Goal: Information Seeking & Learning: Compare options

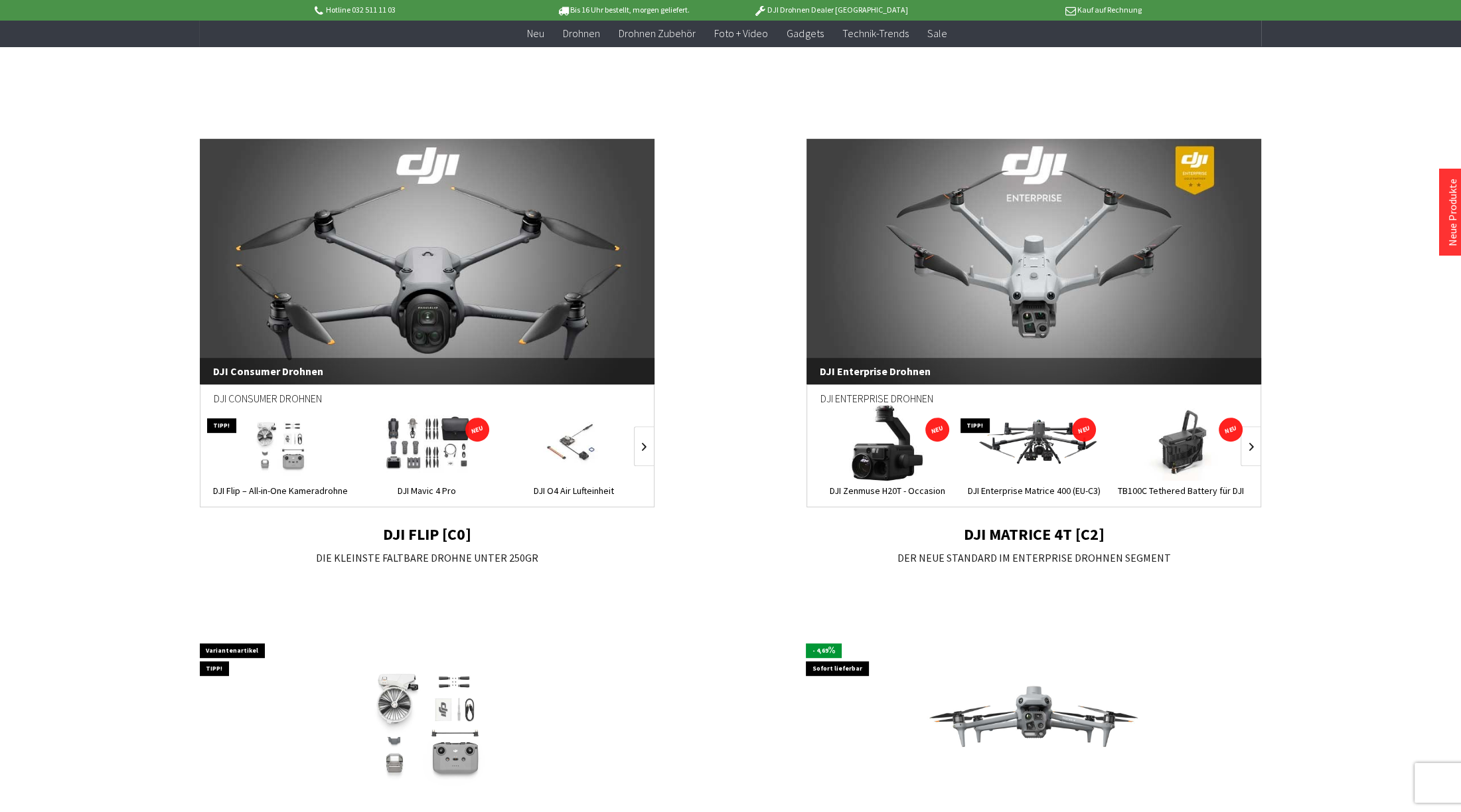
scroll to position [796, 0]
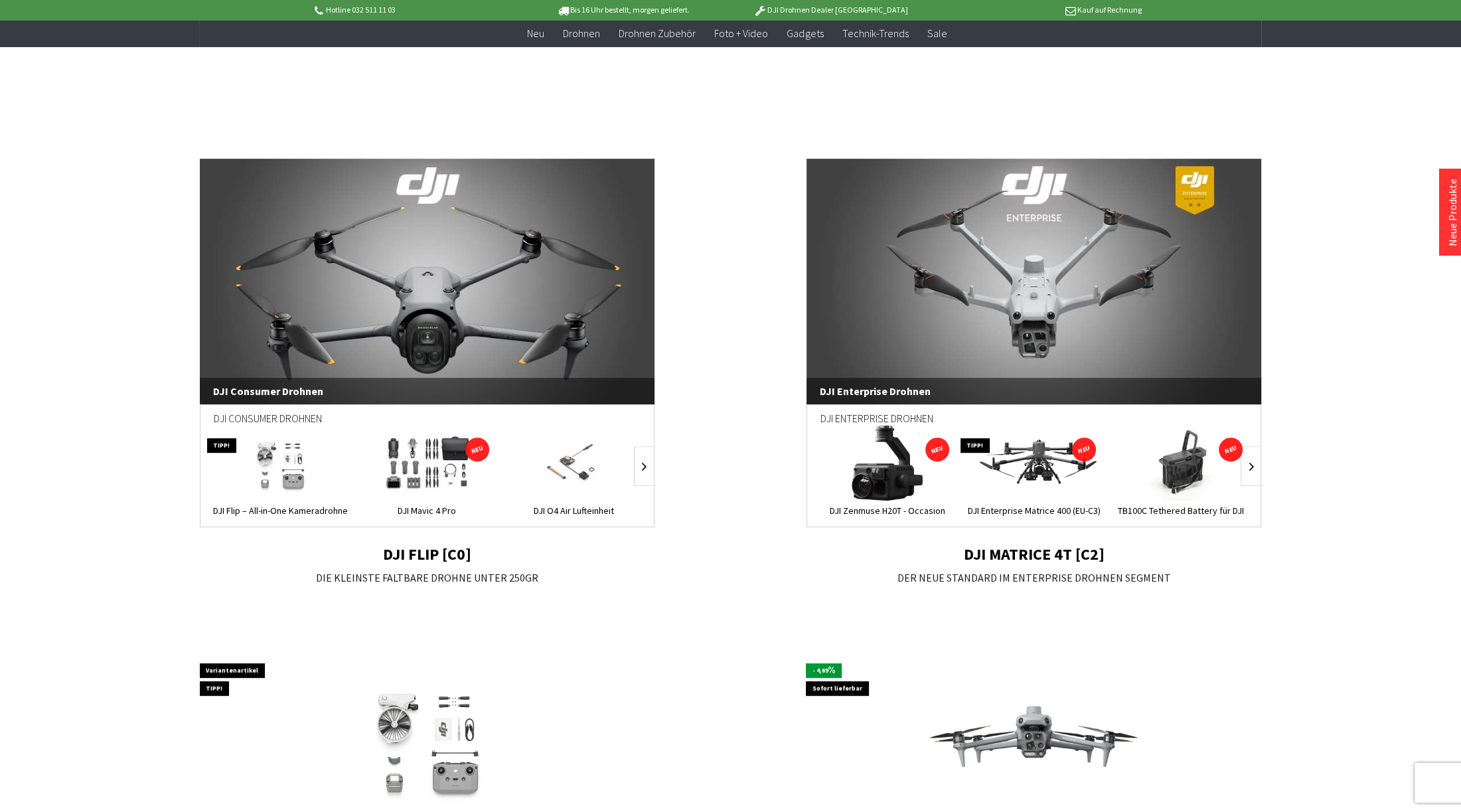
click at [1086, 276] on link "DJI Enterprise Drohnen" at bounding box center [1034, 281] width 455 height 245
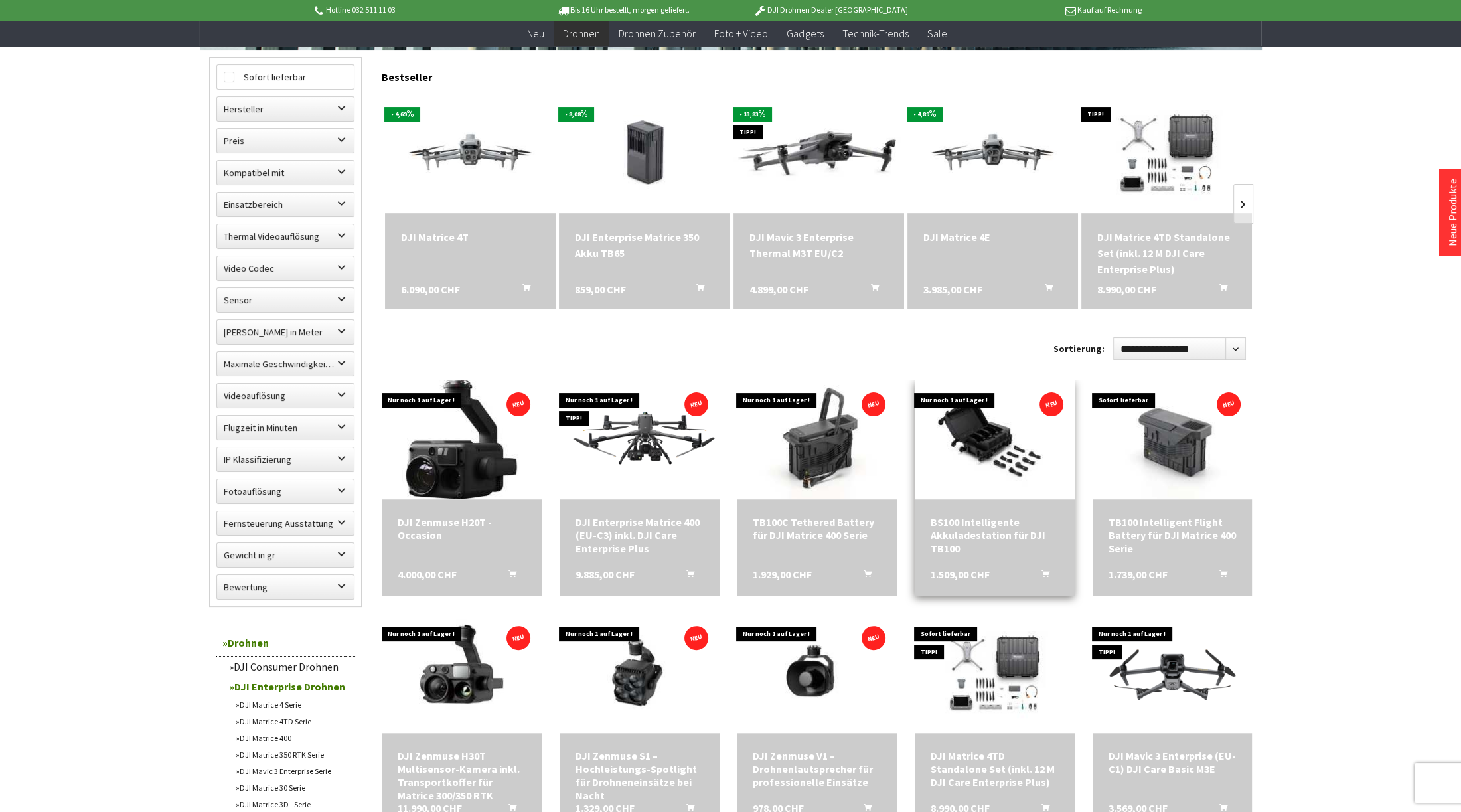
scroll to position [398, 0]
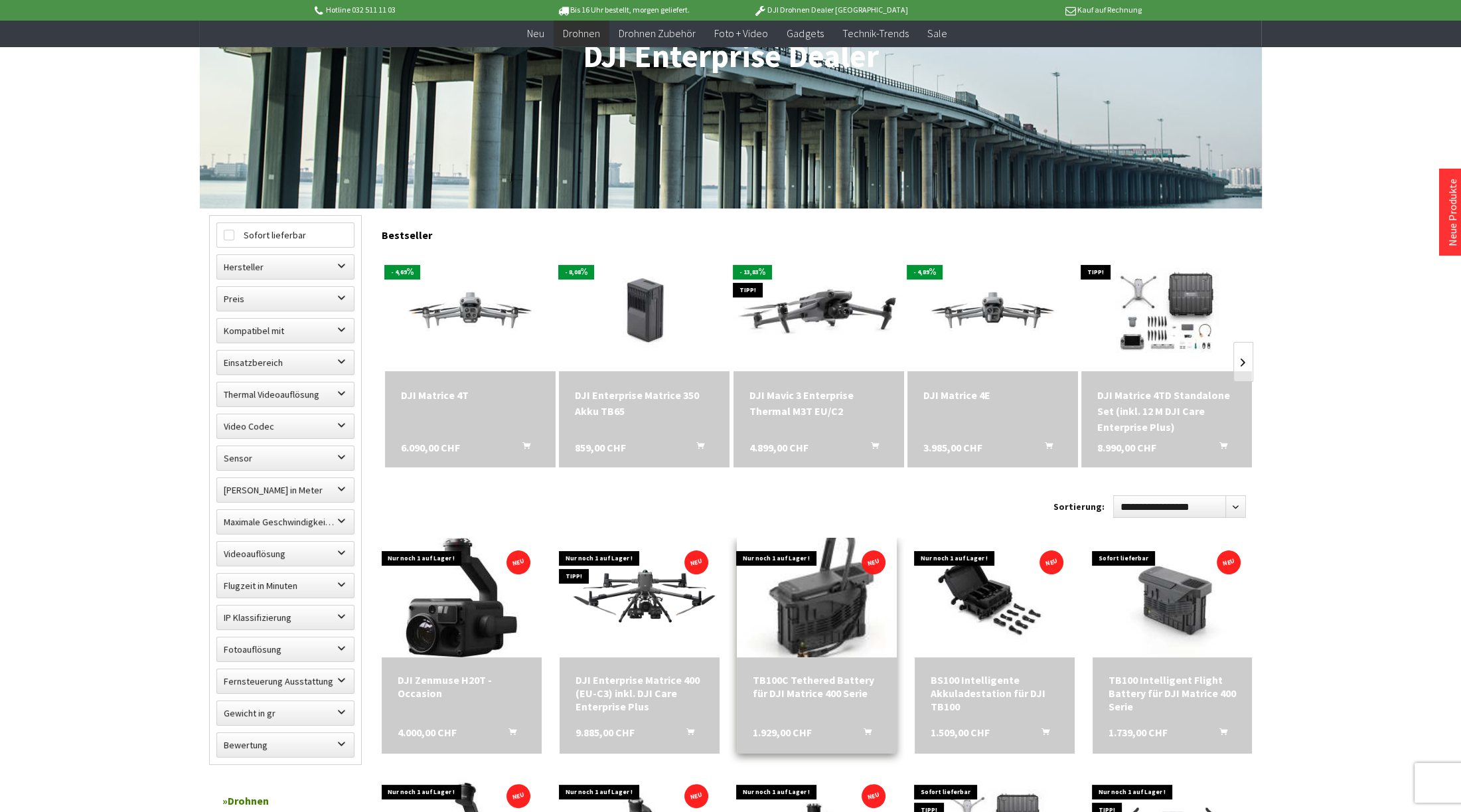
scroll to position [199, 0]
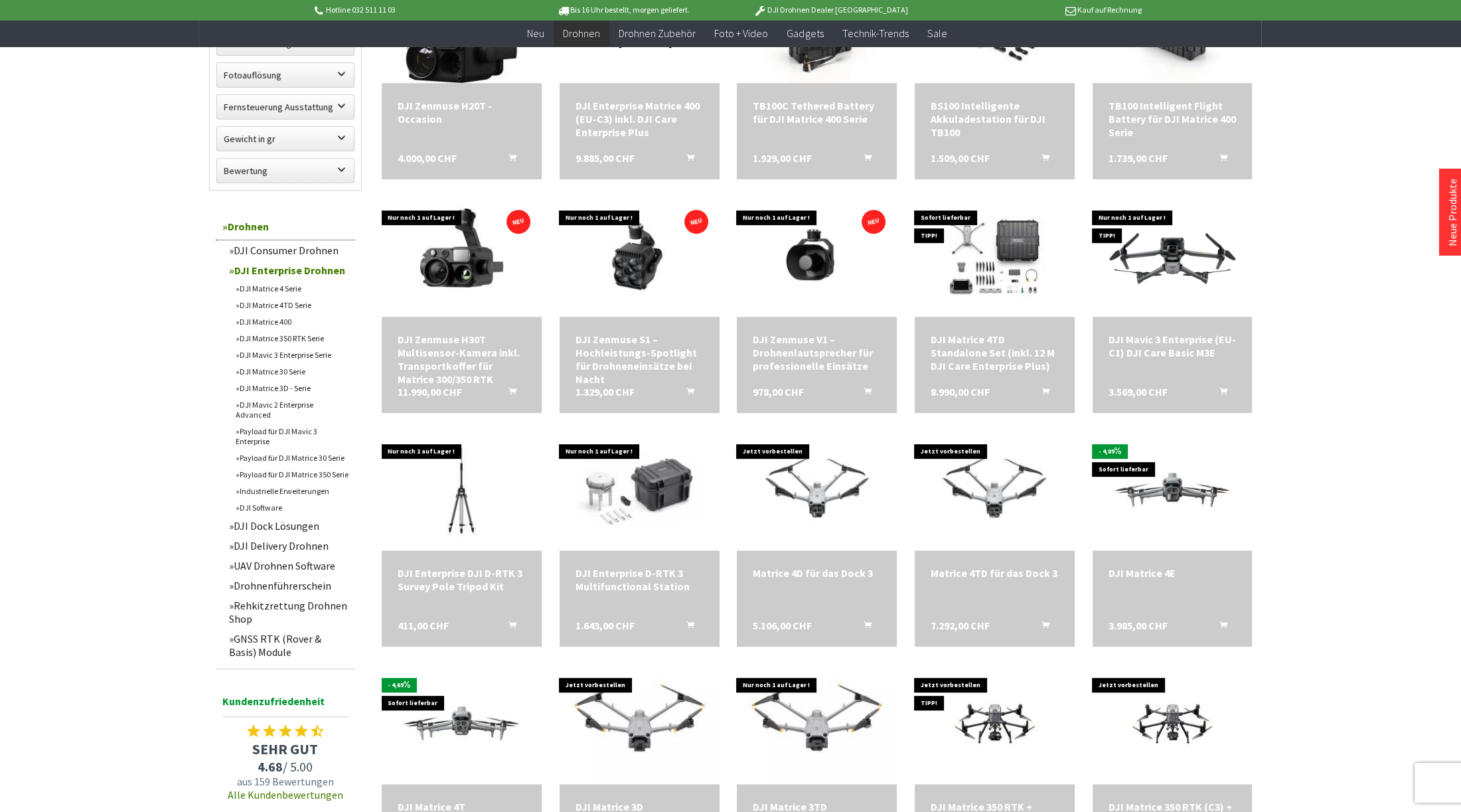
scroll to position [796, 0]
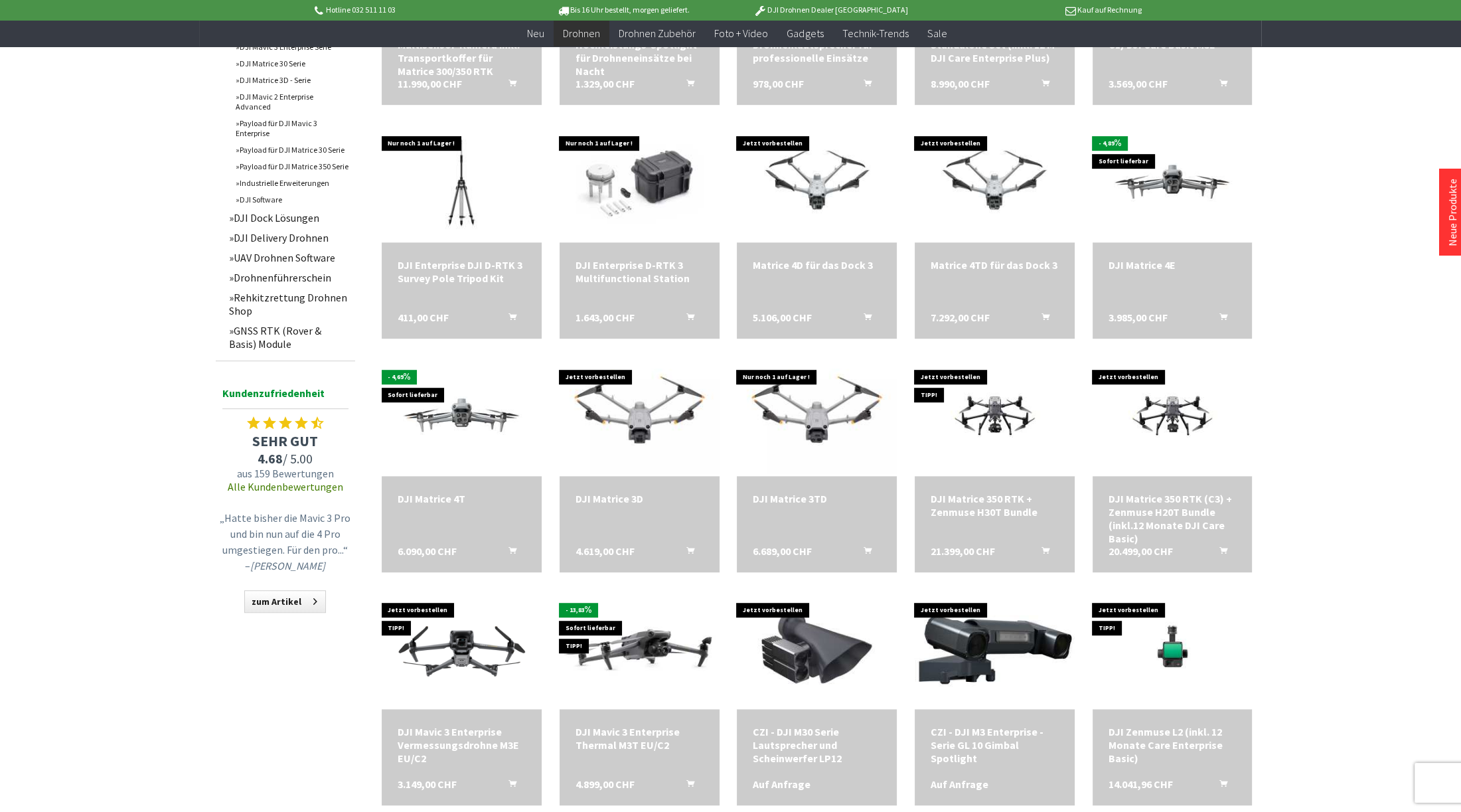
scroll to position [1194, 0]
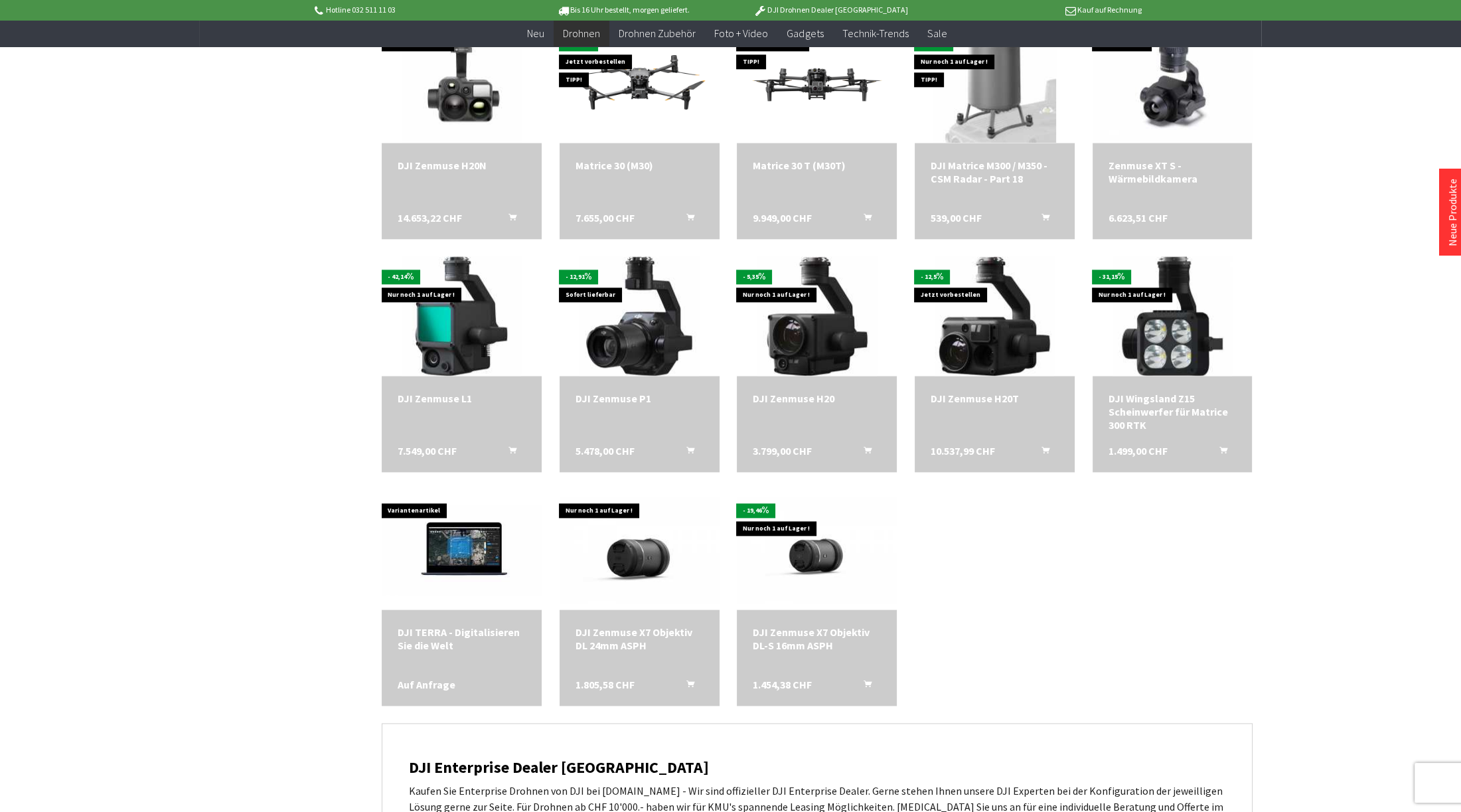
scroll to position [2390, 0]
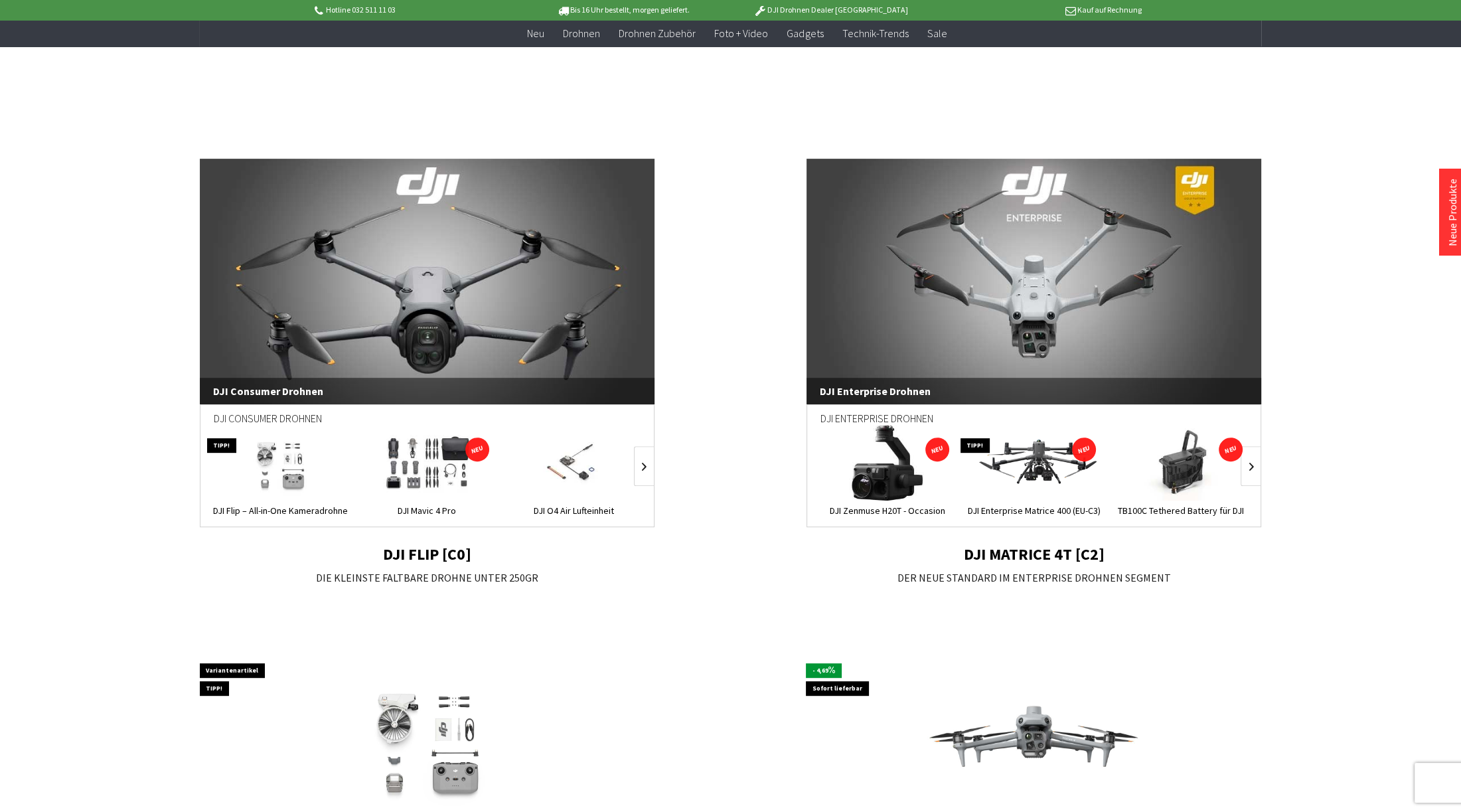
click at [415, 328] on link "DJI Consumer Drohnen" at bounding box center [428, 281] width 455 height 245
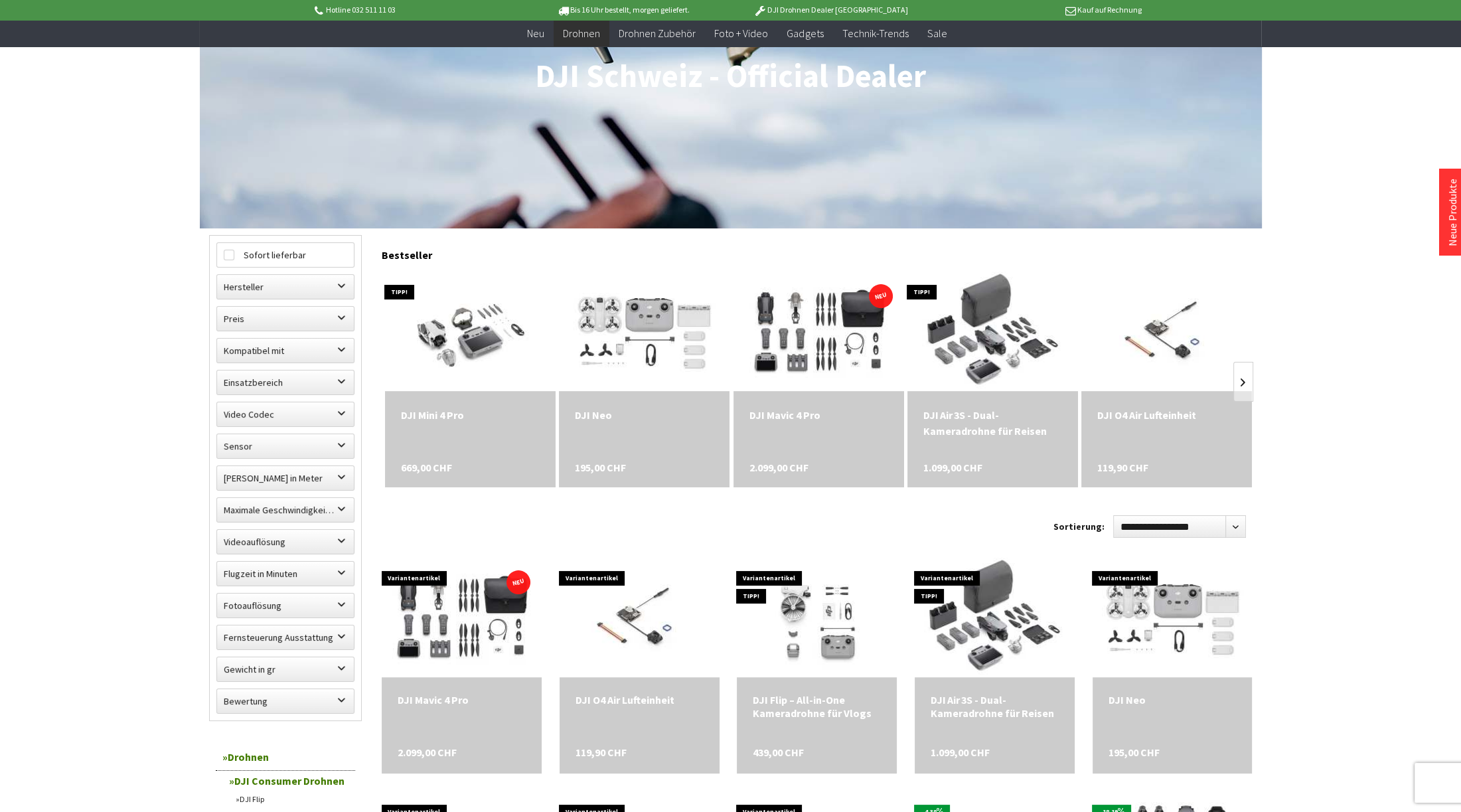
scroll to position [398, 0]
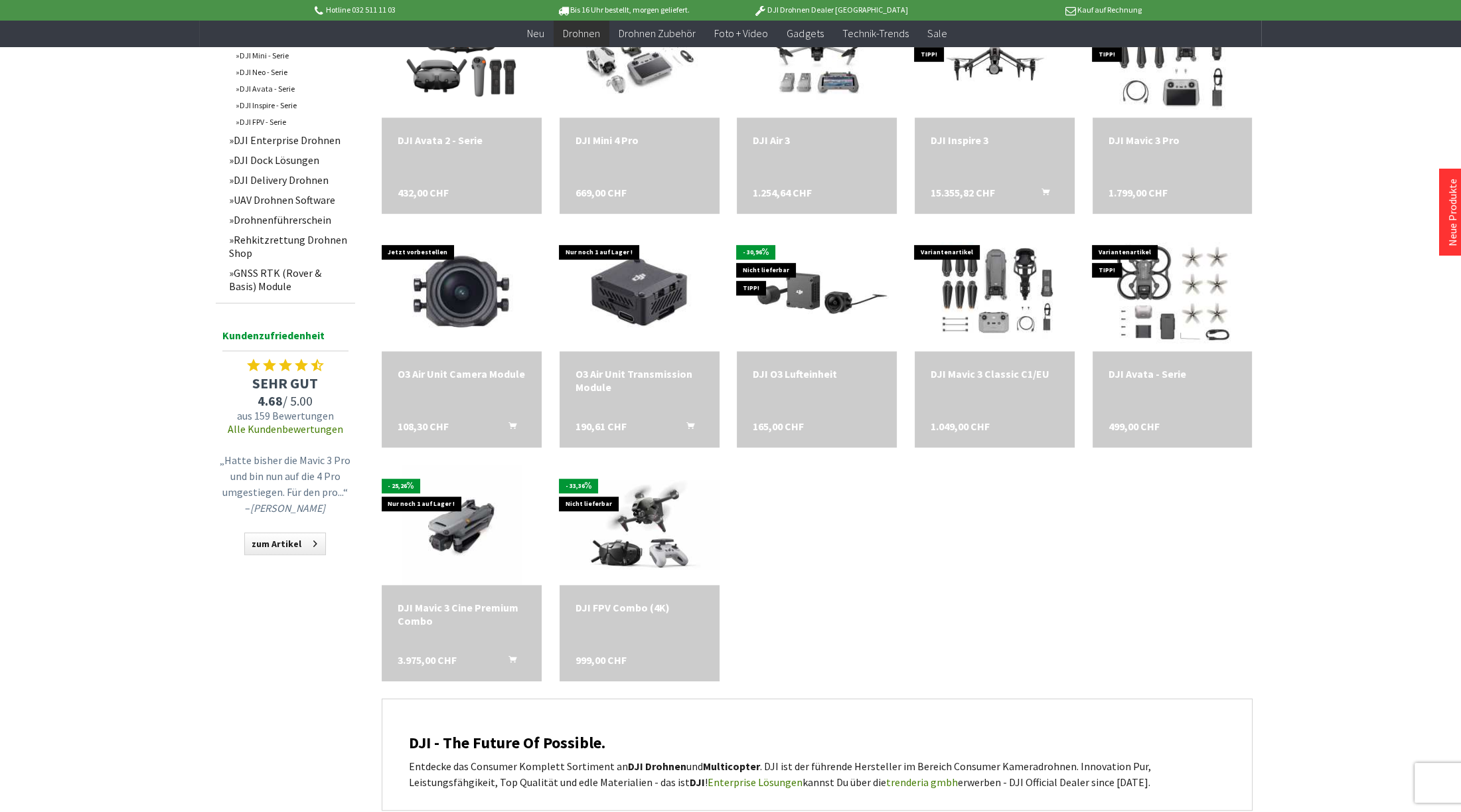
scroll to position [995, 0]
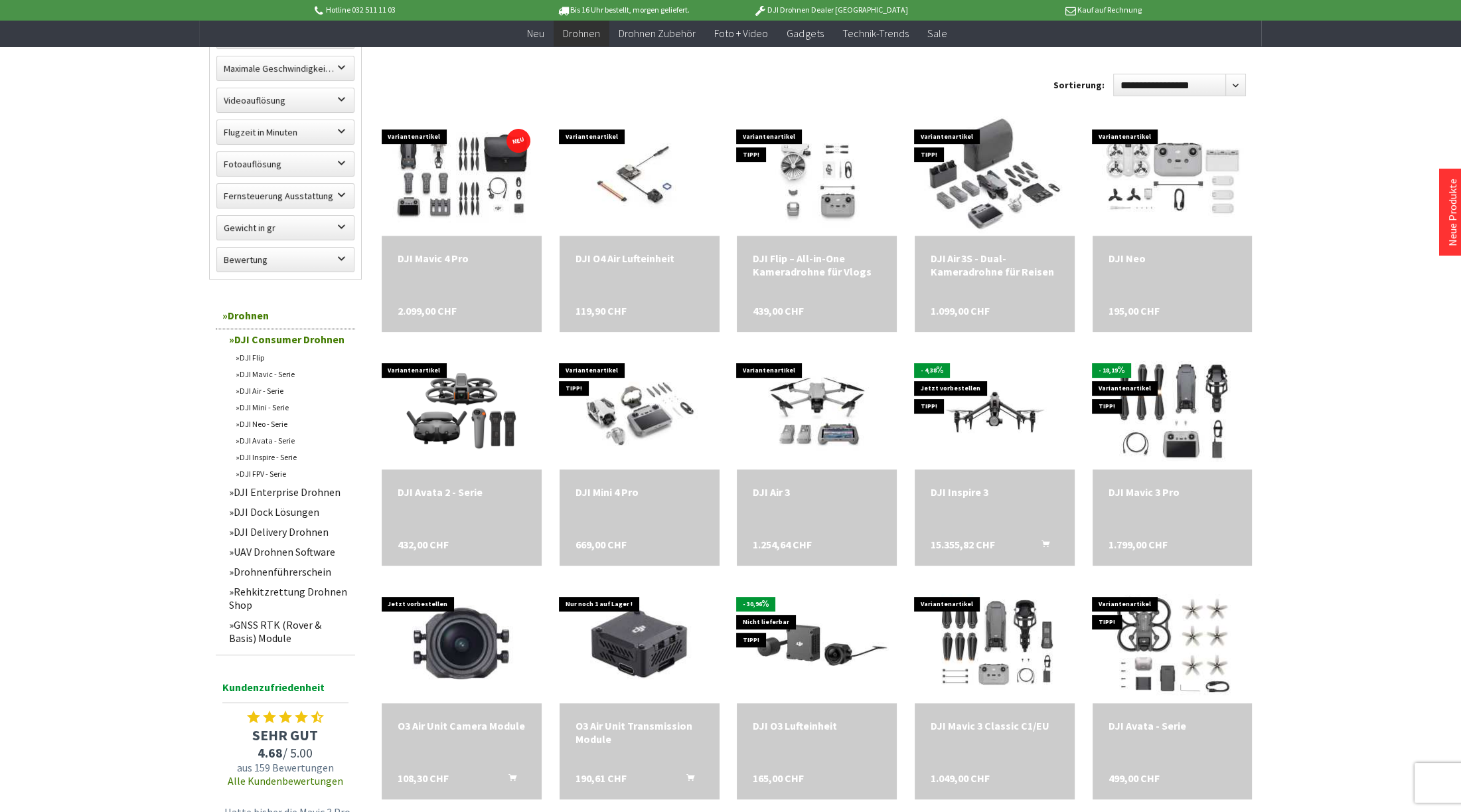
scroll to position [199, 0]
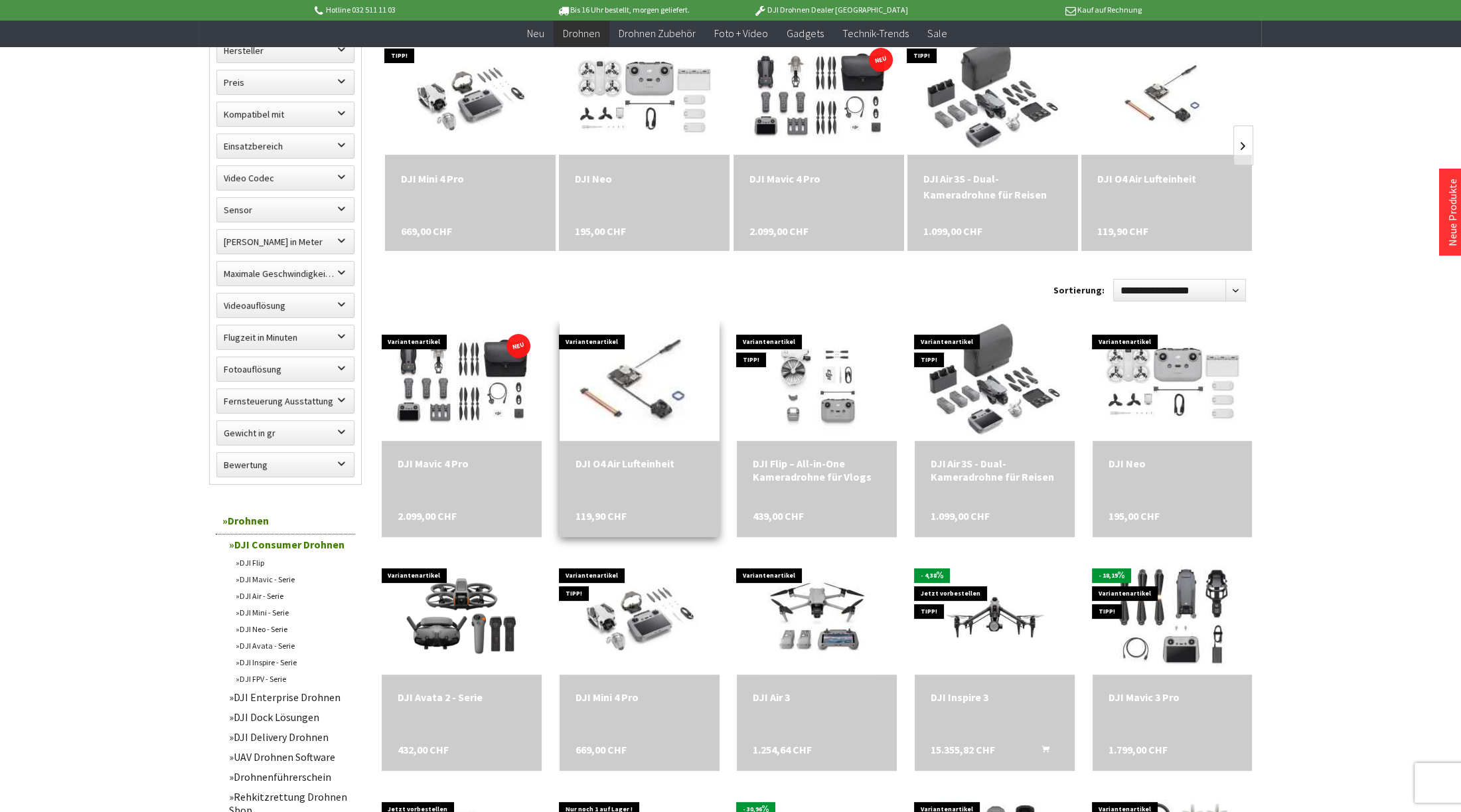
scroll to position [398, 0]
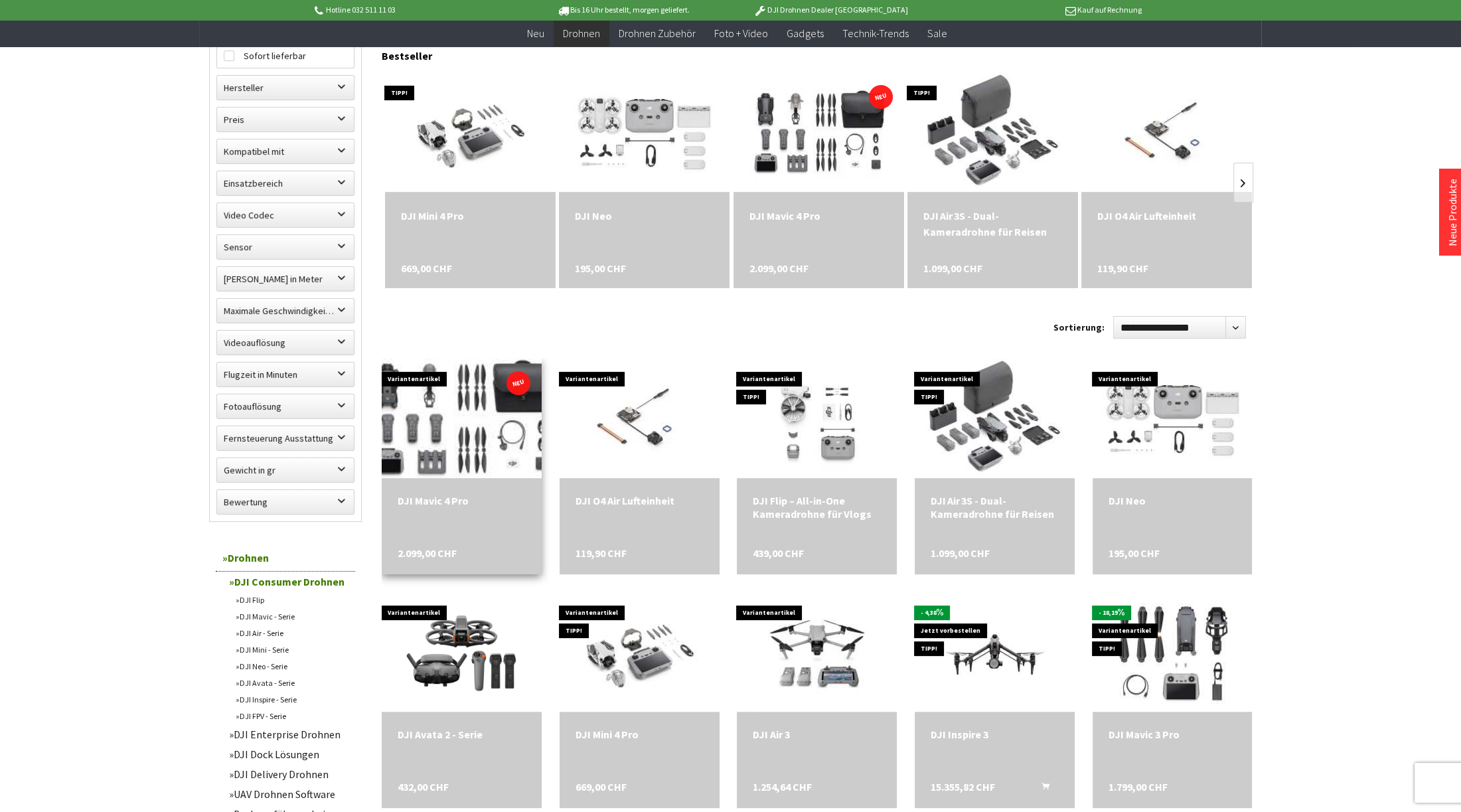
click at [477, 455] on img at bounding box center [461, 418] width 223 height 167
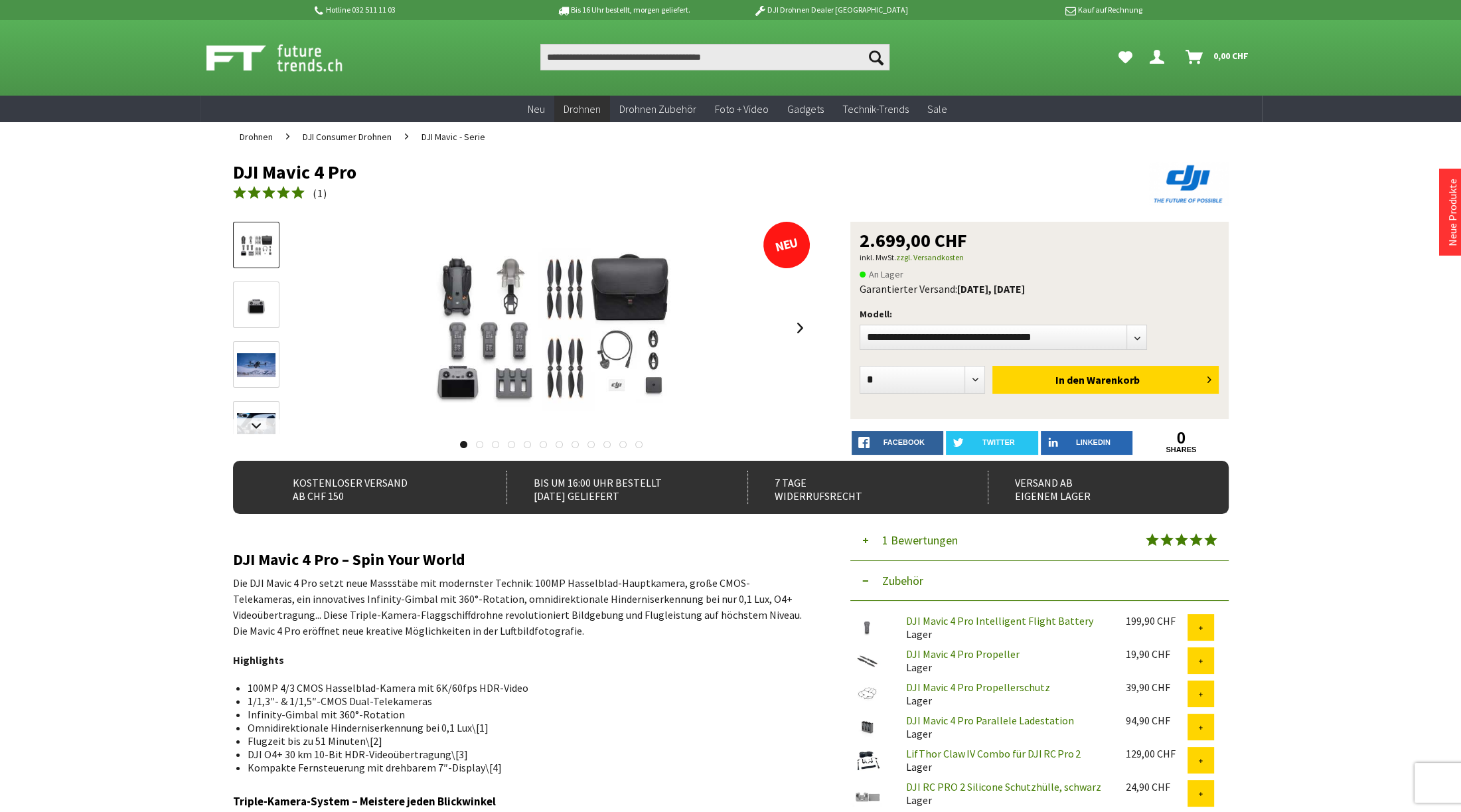
click at [248, 314] on img at bounding box center [256, 305] width 39 height 29
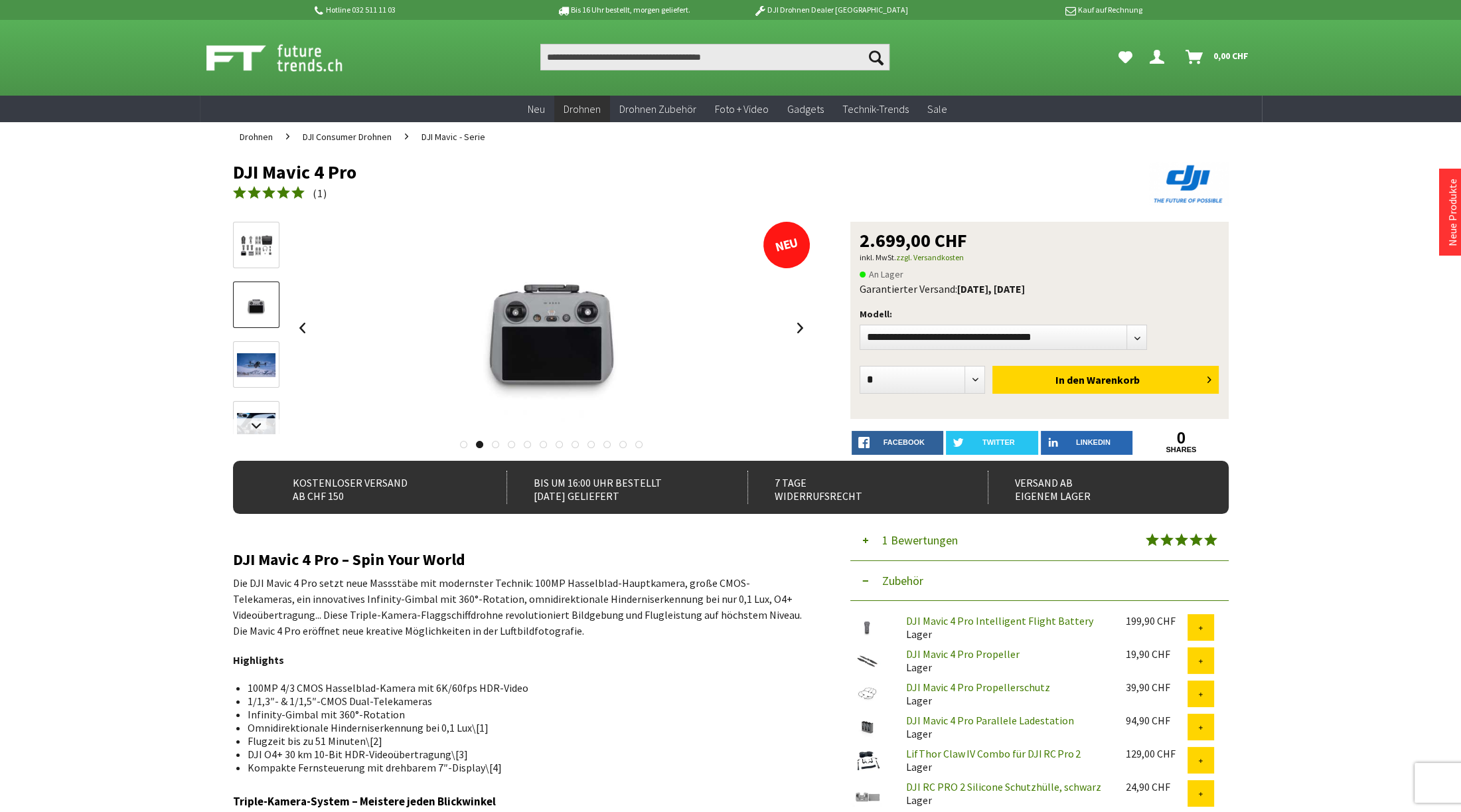
click at [268, 354] on img at bounding box center [256, 365] width 39 height 24
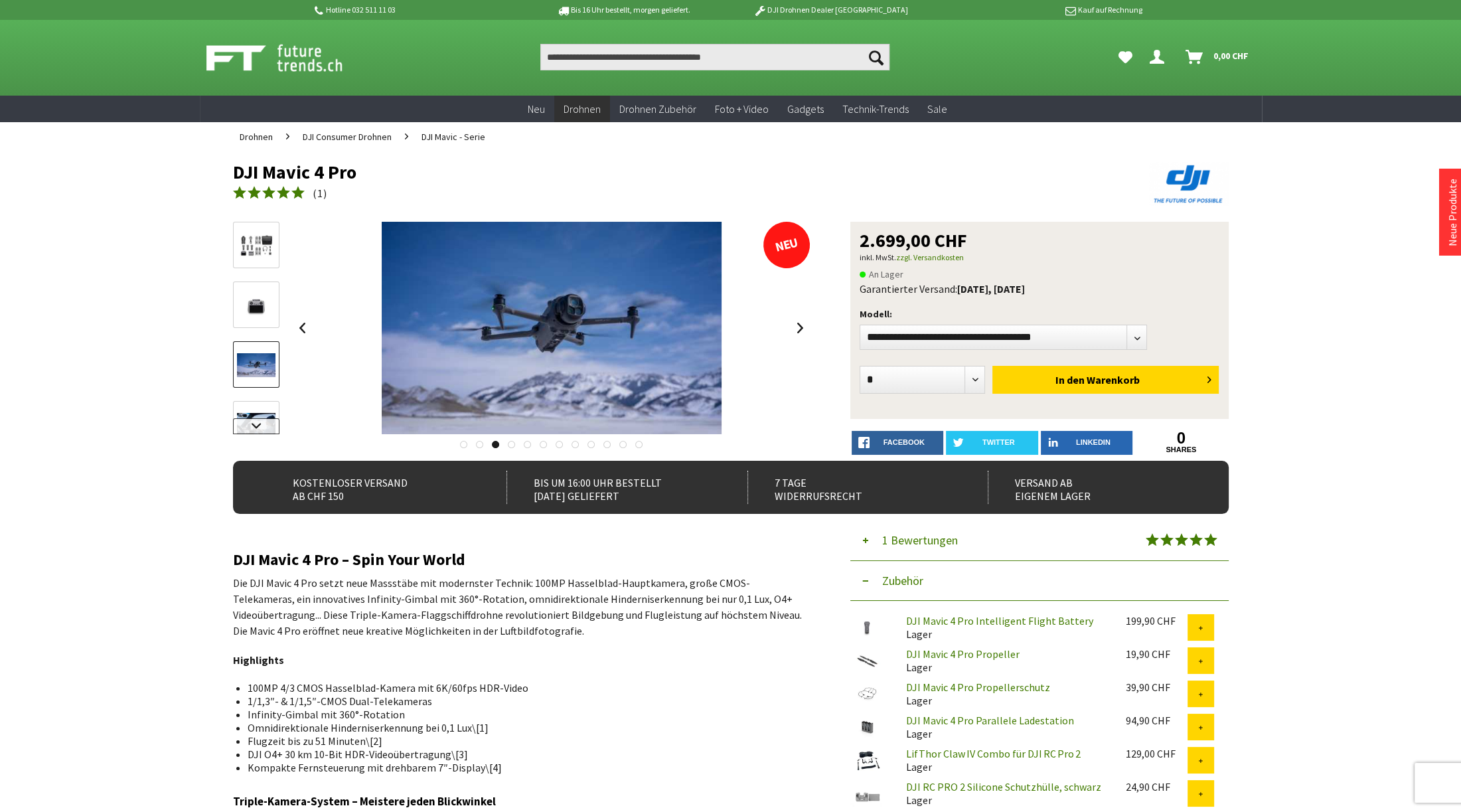
click at [260, 430] on link at bounding box center [256, 426] width 46 height 16
click at [267, 313] on img at bounding box center [256, 318] width 39 height 24
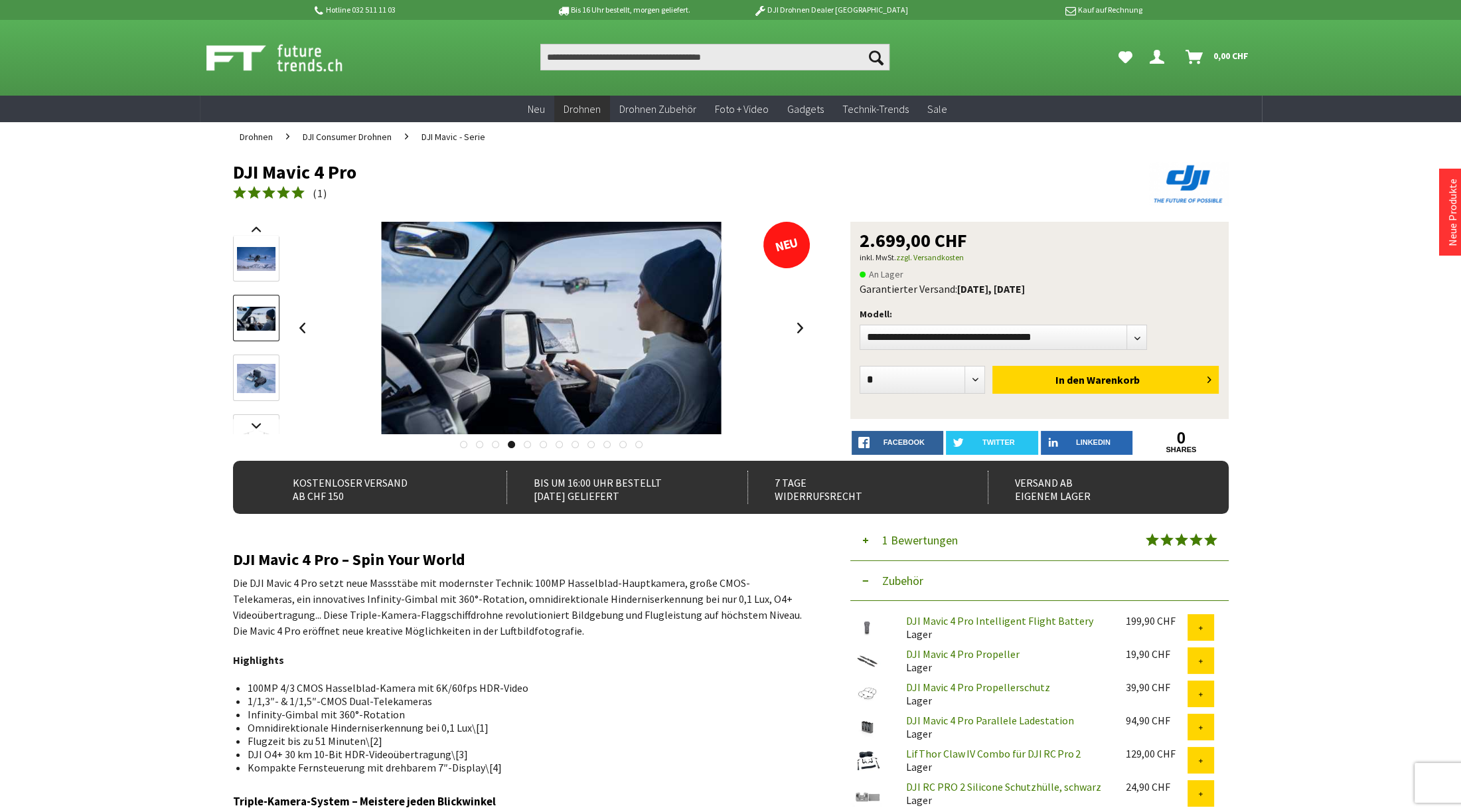
click at [263, 382] on img at bounding box center [256, 378] width 39 height 29
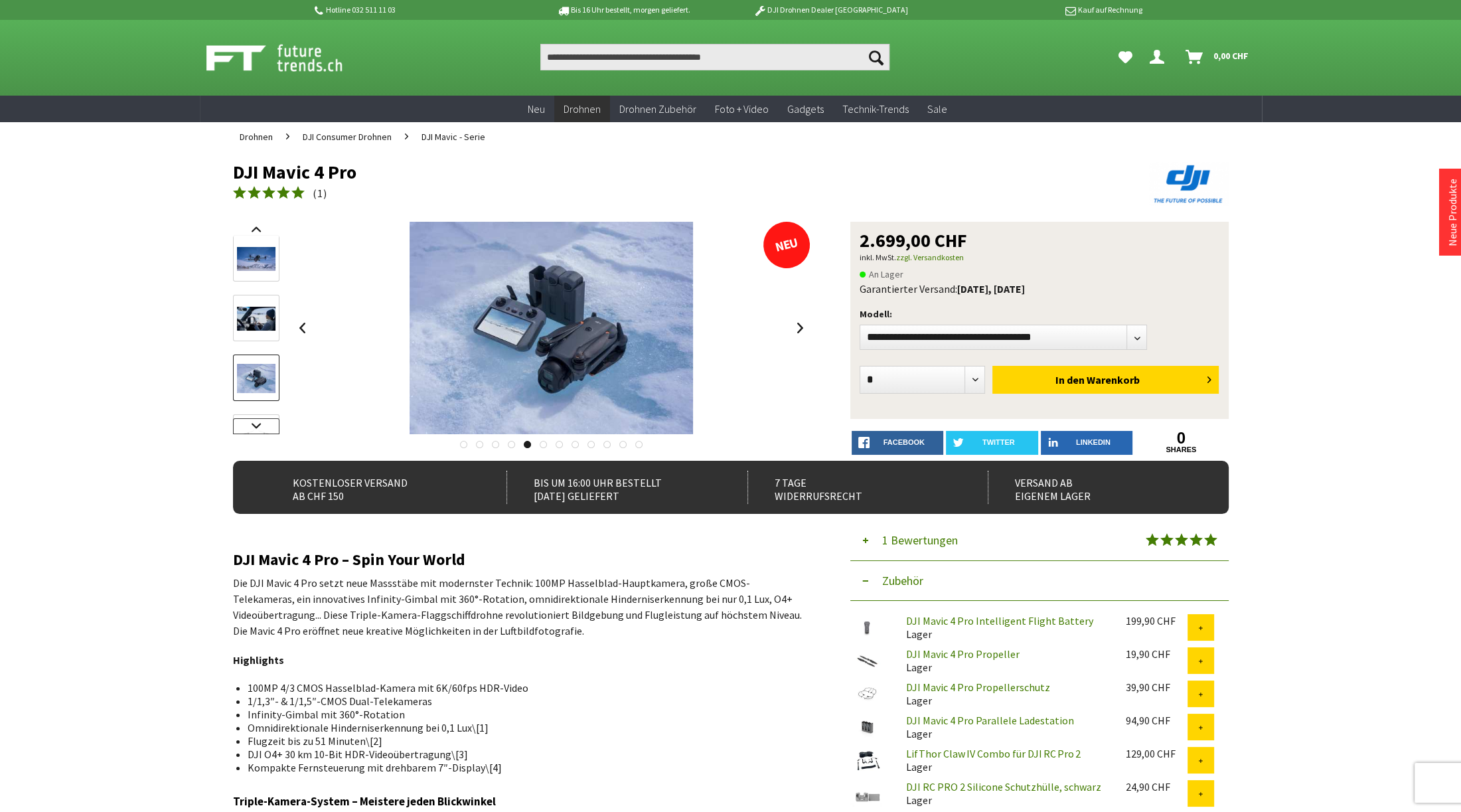
click at [260, 422] on link at bounding box center [256, 426] width 46 height 16
click at [256, 331] on img at bounding box center [256, 332] width 39 height 22
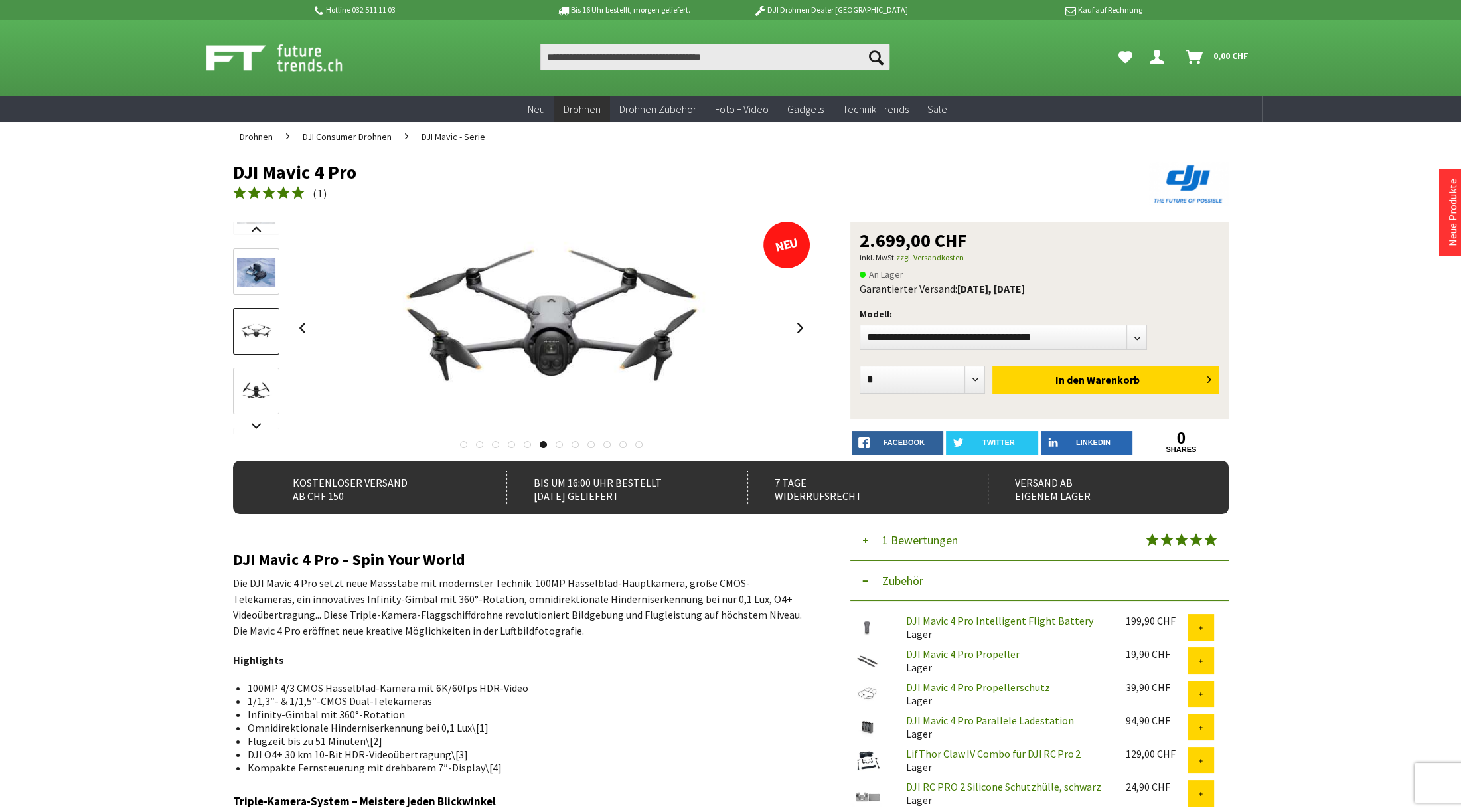
click at [258, 383] on img at bounding box center [256, 392] width 39 height 22
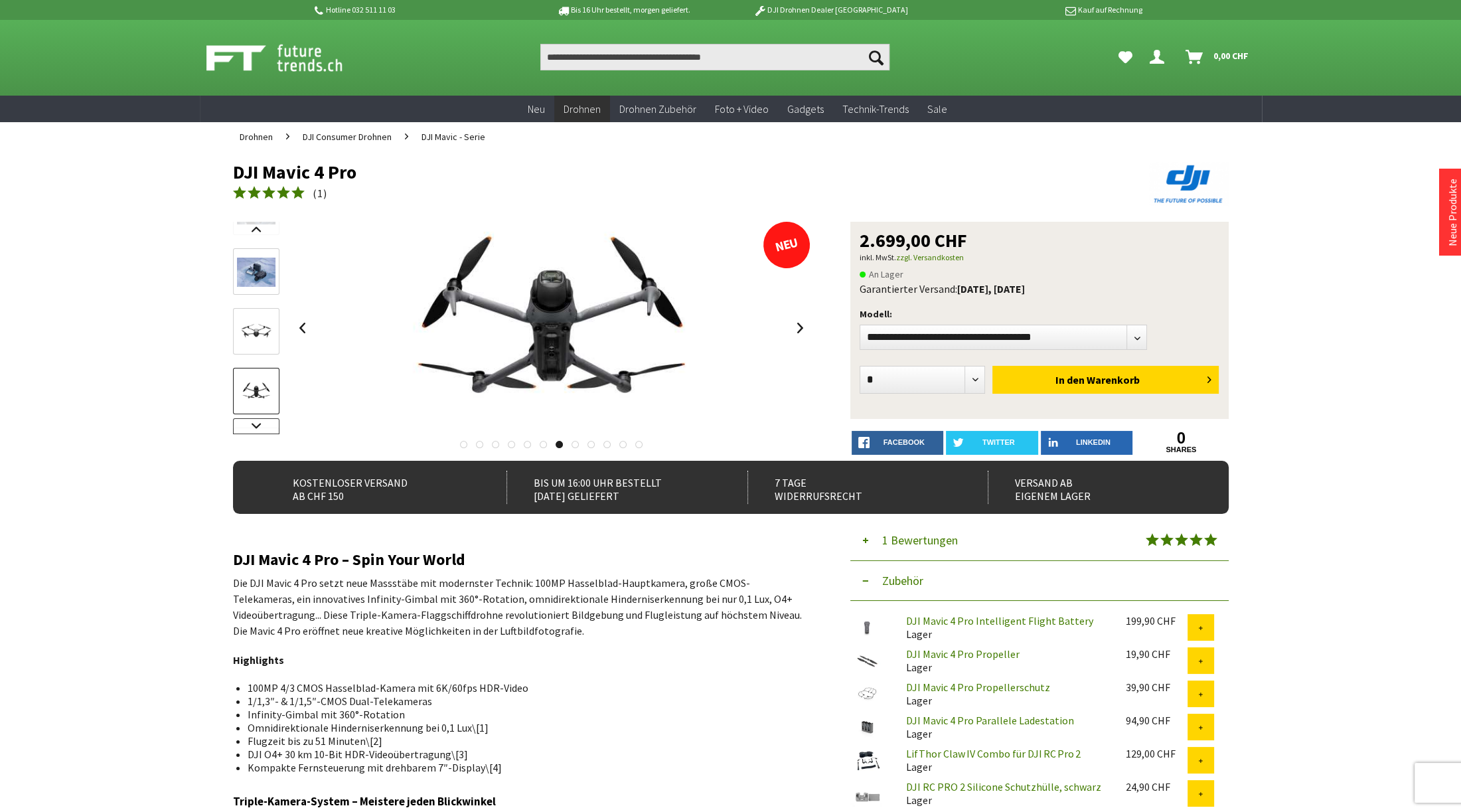
click at [258, 425] on link at bounding box center [256, 426] width 46 height 16
click at [256, 347] on img at bounding box center [256, 345] width 39 height 22
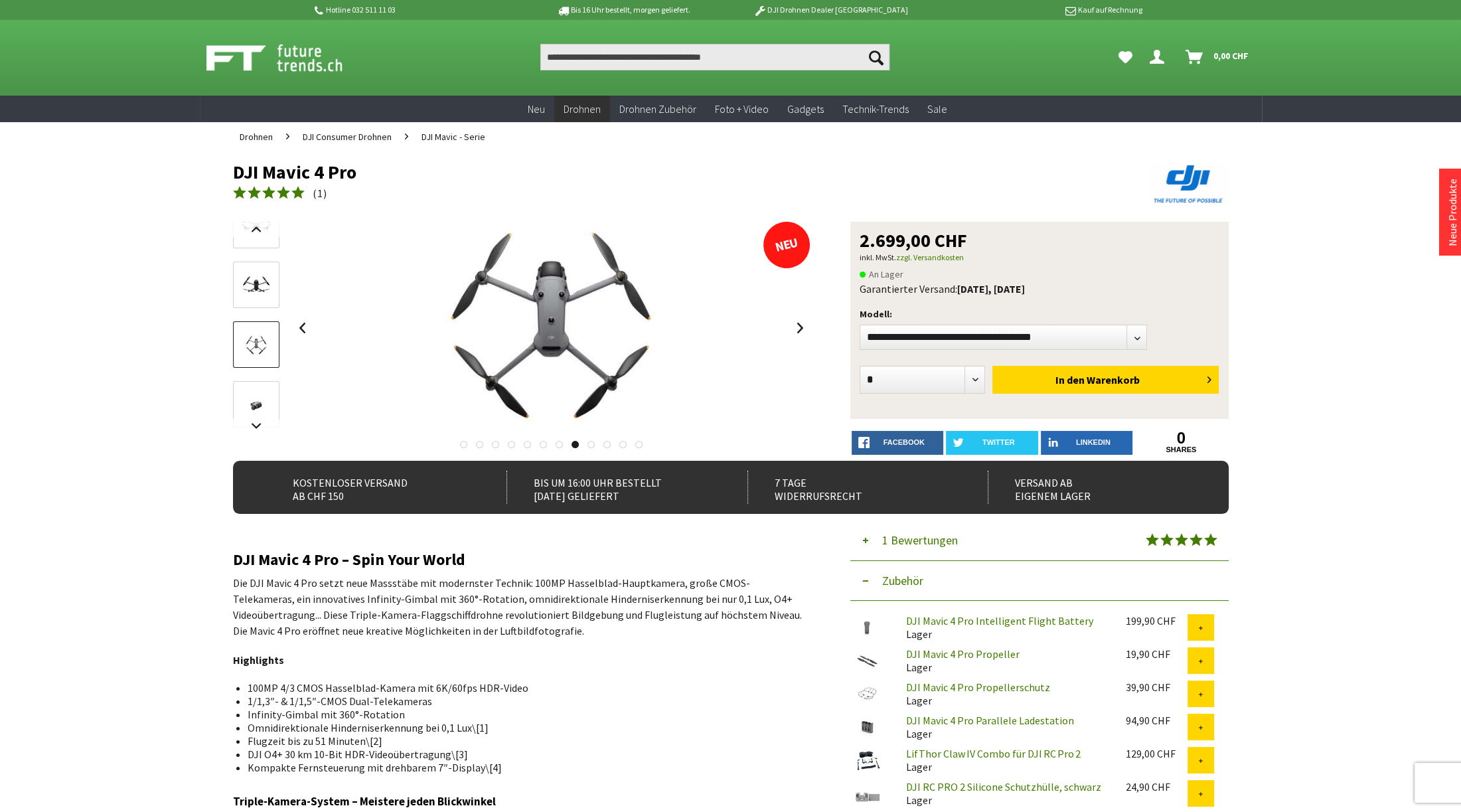
click at [260, 396] on img at bounding box center [256, 405] width 39 height 22
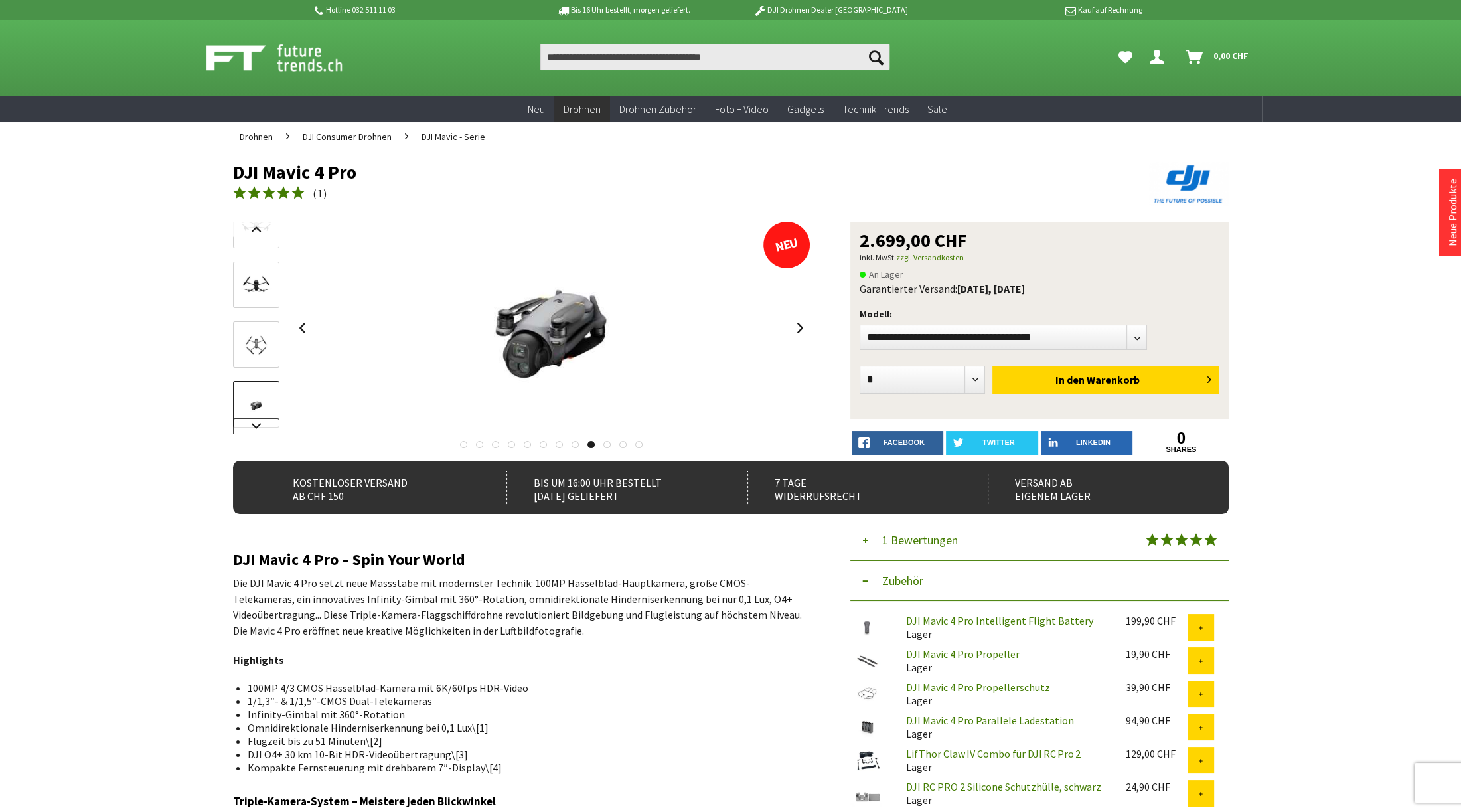
click at [260, 430] on link at bounding box center [256, 426] width 46 height 16
click at [255, 364] on img at bounding box center [256, 358] width 39 height 22
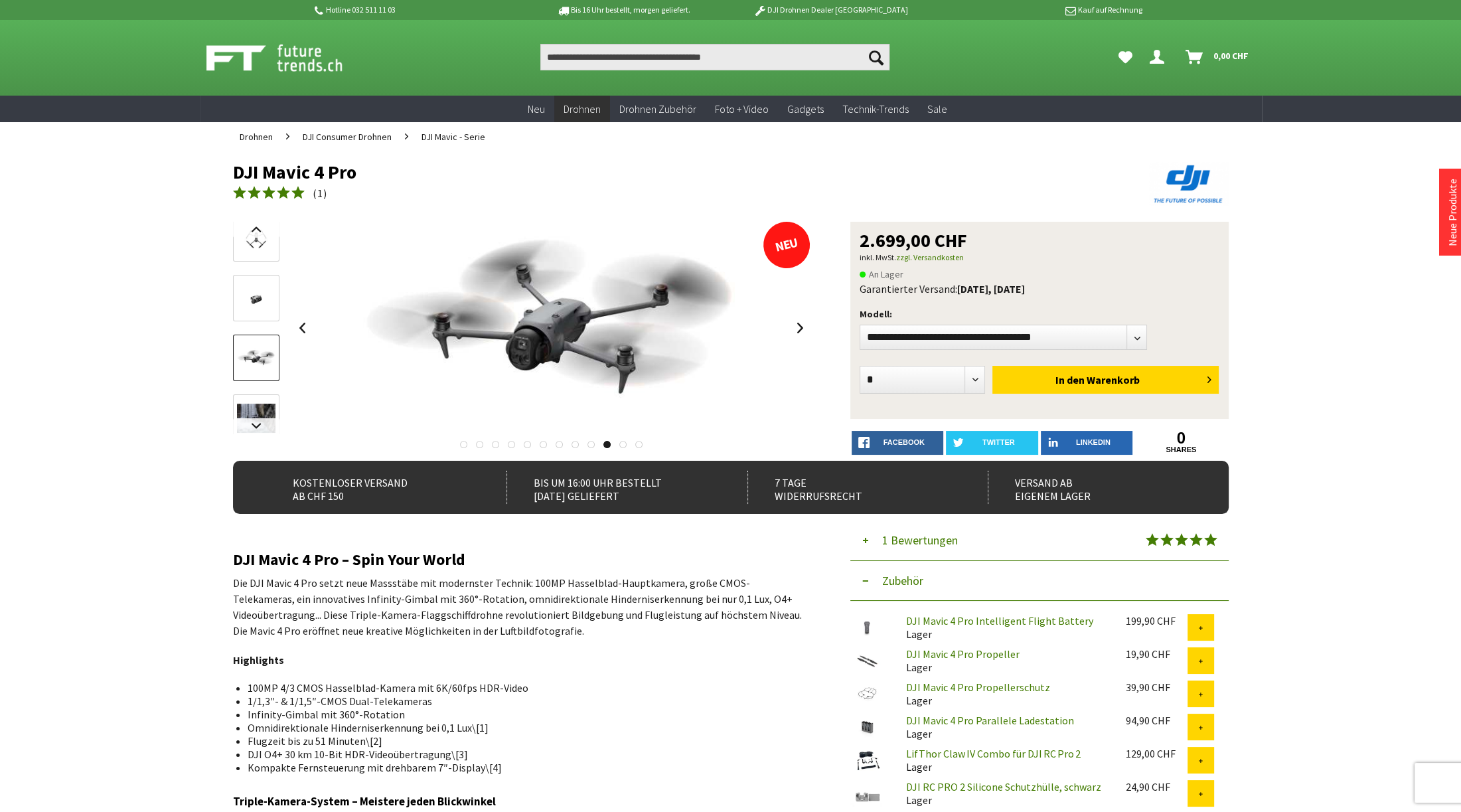
click at [246, 417] on img at bounding box center [256, 418] width 39 height 29
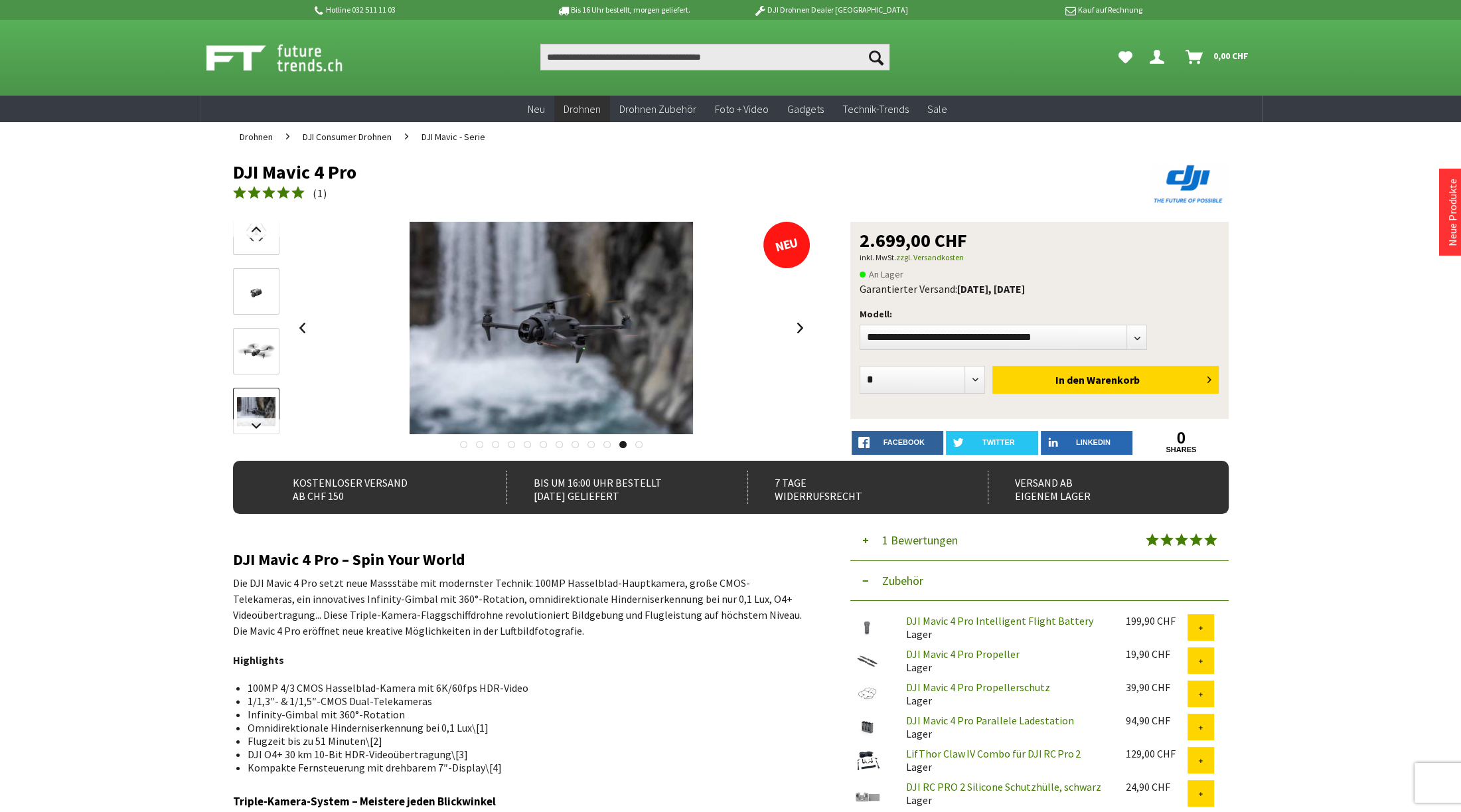
drag, startPoint x: 246, startPoint y: 417, endPoint x: 163, endPoint y: 416, distance: 83.0
drag, startPoint x: 163, startPoint y: 416, endPoint x: 160, endPoint y: 393, distance: 23.2
drag, startPoint x: 160, startPoint y: 393, endPoint x: 157, endPoint y: 370, distance: 23.2
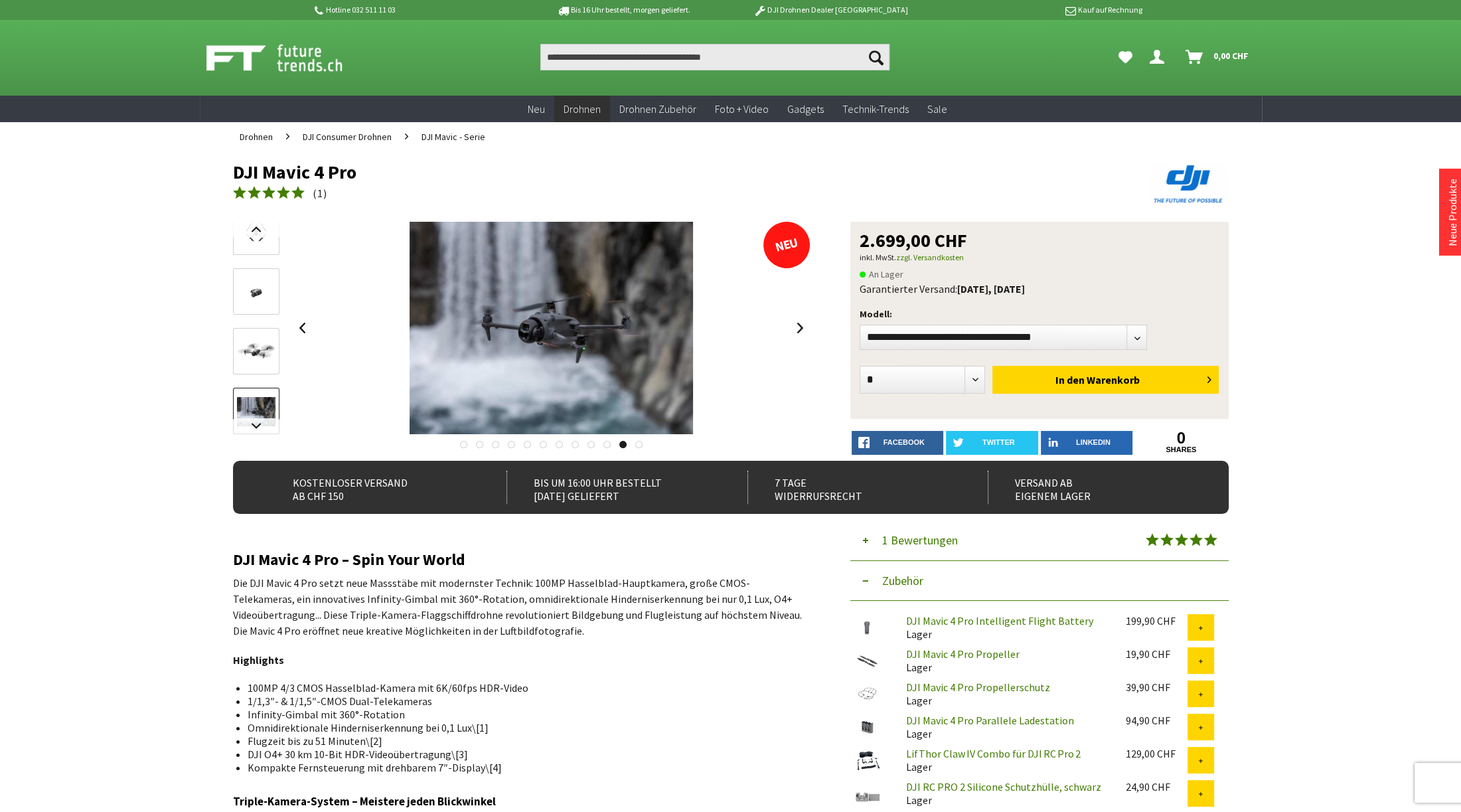
click at [955, 342] on select"] "**********" at bounding box center [1004, 337] width 288 height 25
select select"] "***"
click at [860, 325] on select"] "**********" at bounding box center [1004, 337] width 288 height 25
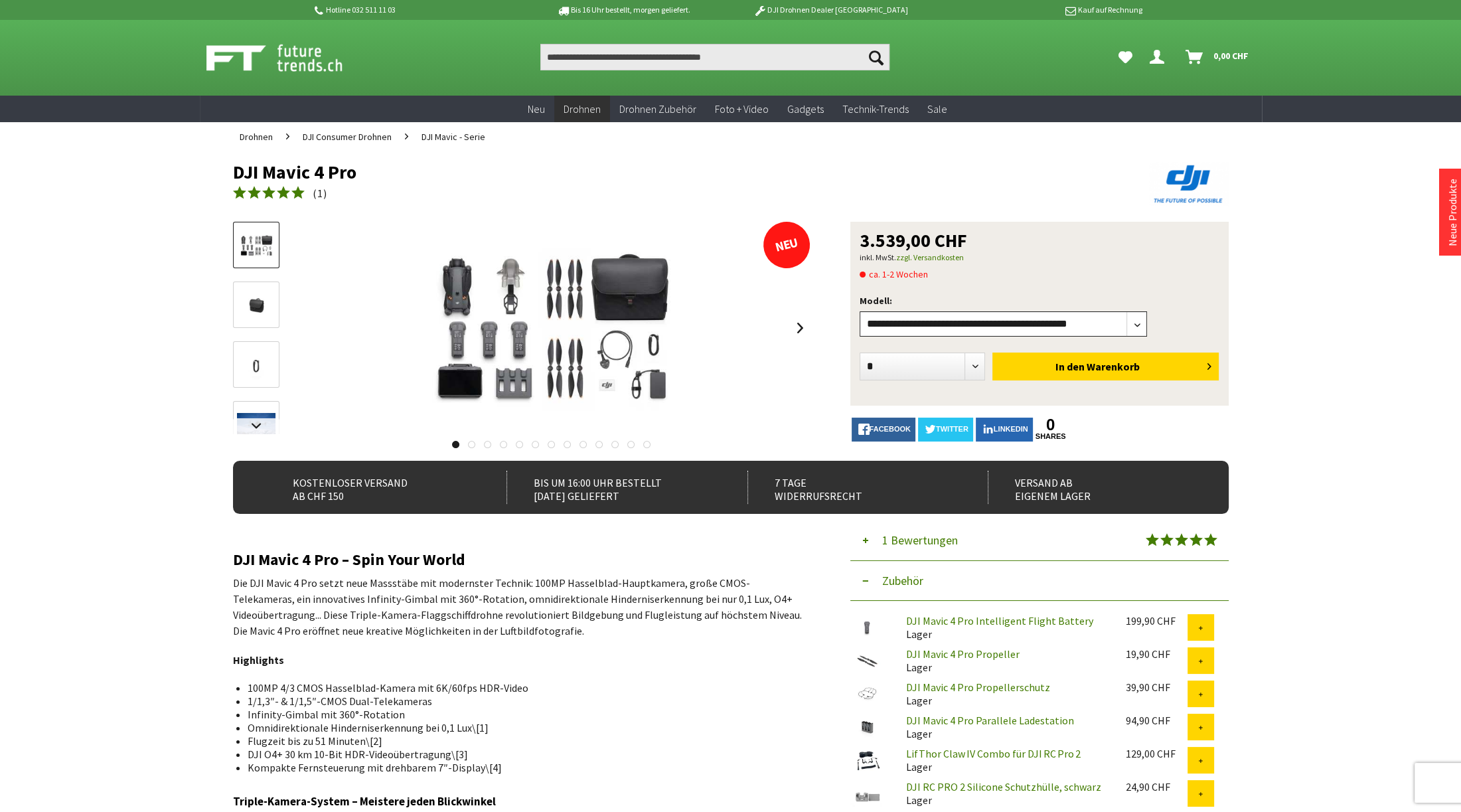
click at [911, 321] on select"] "**********" at bounding box center [1004, 323] width 288 height 25
select select"] "***"
click at [860, 311] on select"] "**********" at bounding box center [1004, 323] width 288 height 25
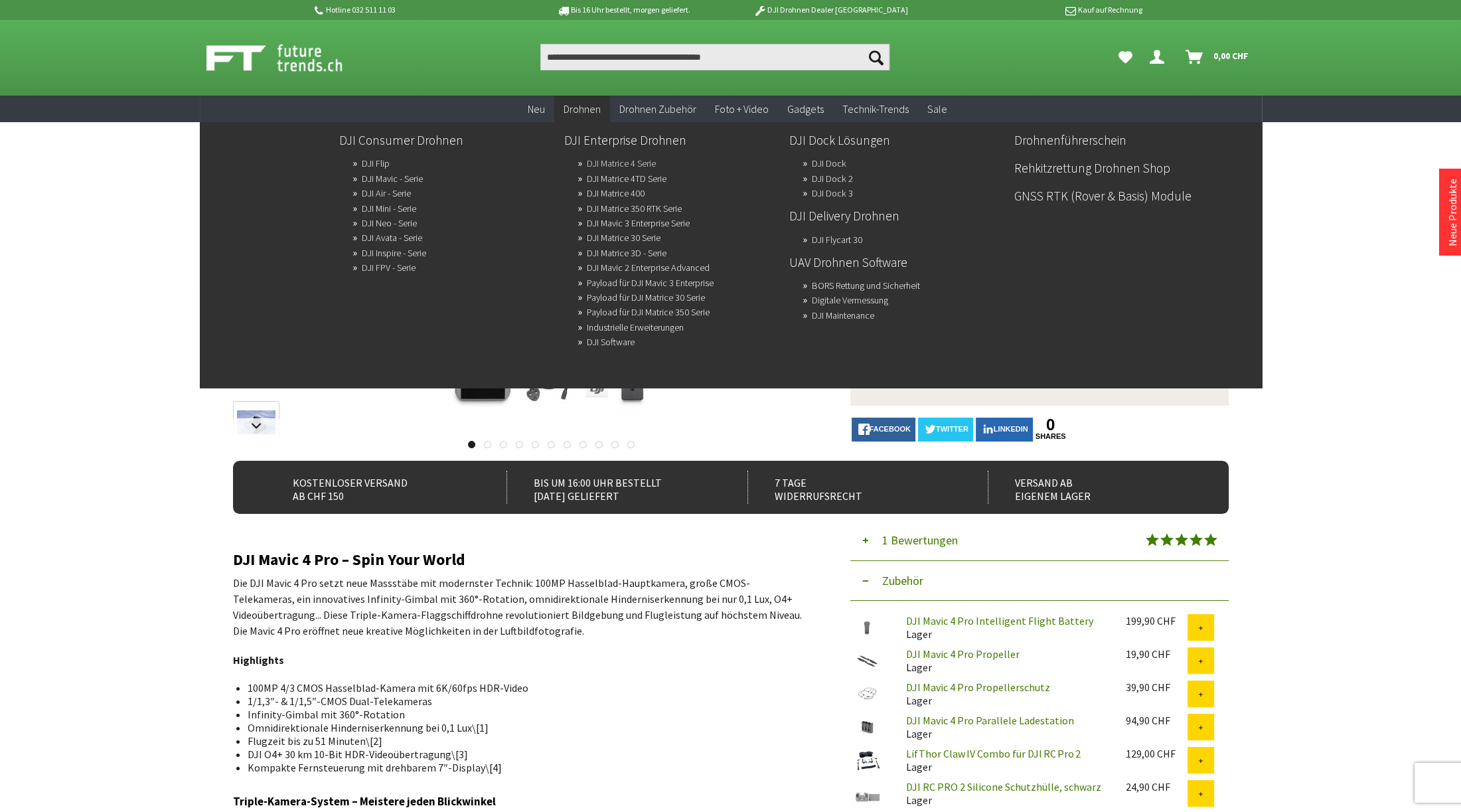
click at [635, 163] on link "DJI Matrice 4 Serie" at bounding box center [621, 163] width 69 height 19
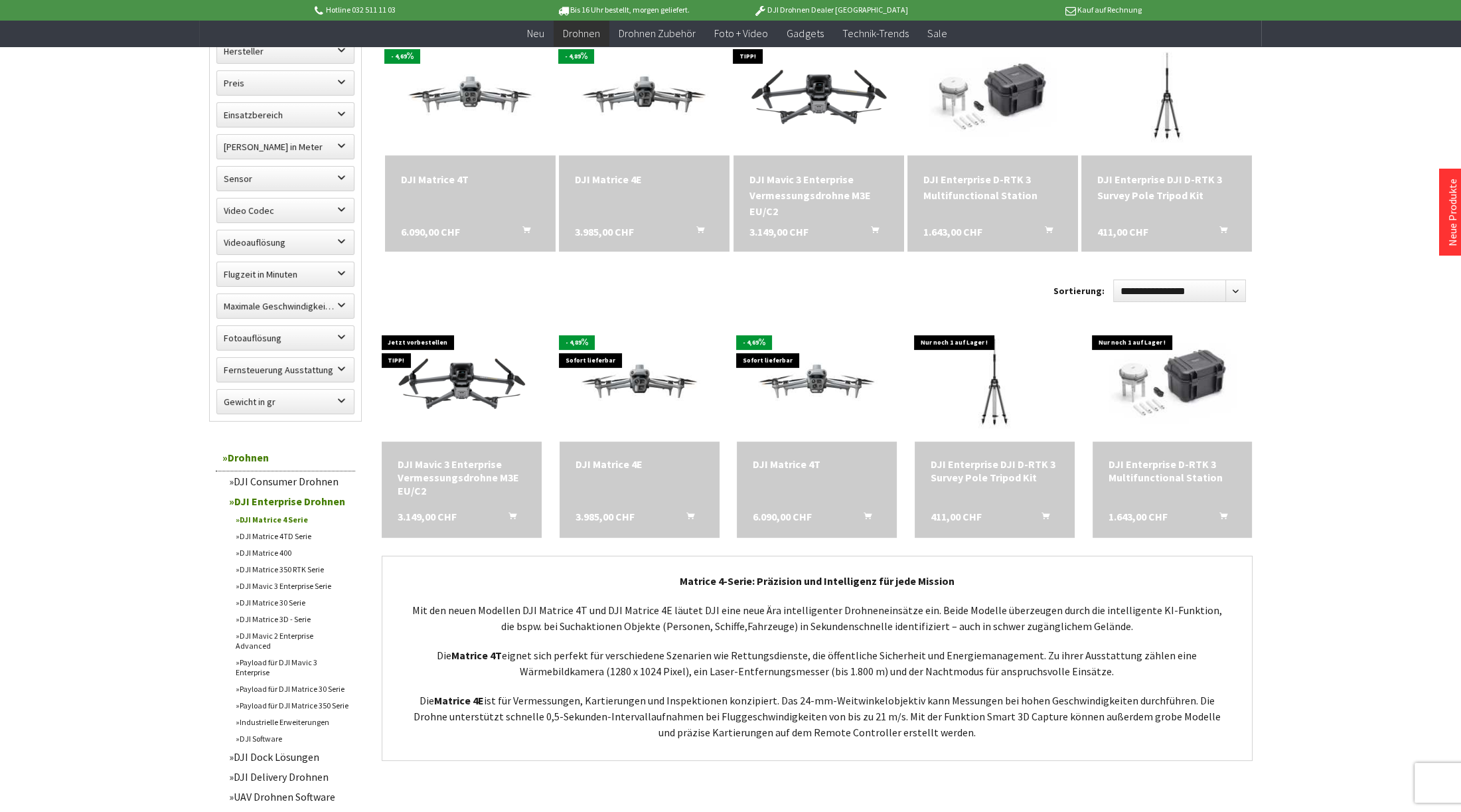
scroll to position [398, 0]
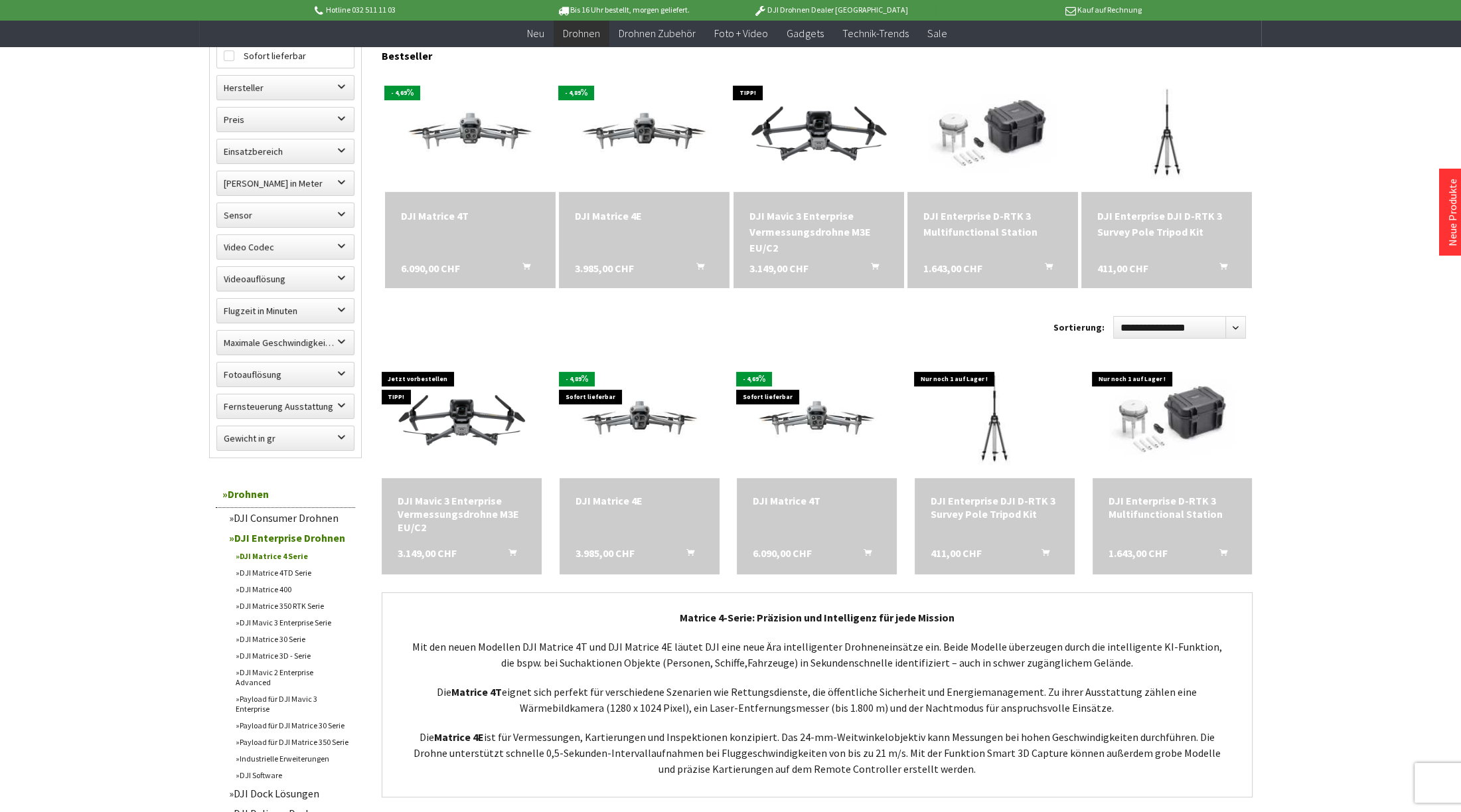
drag, startPoint x: 729, startPoint y: 611, endPoint x: 1307, endPoint y: 407, distance: 612.9
click at [1307, 407] on div "Hotline 032 511 11 03 Bis 16 Uhr bestellt, [DATE] geliefert. DJI Drohnen Dealer…" at bounding box center [730, 626] width 1461 height 2048
